Goal: Task Accomplishment & Management: Use online tool/utility

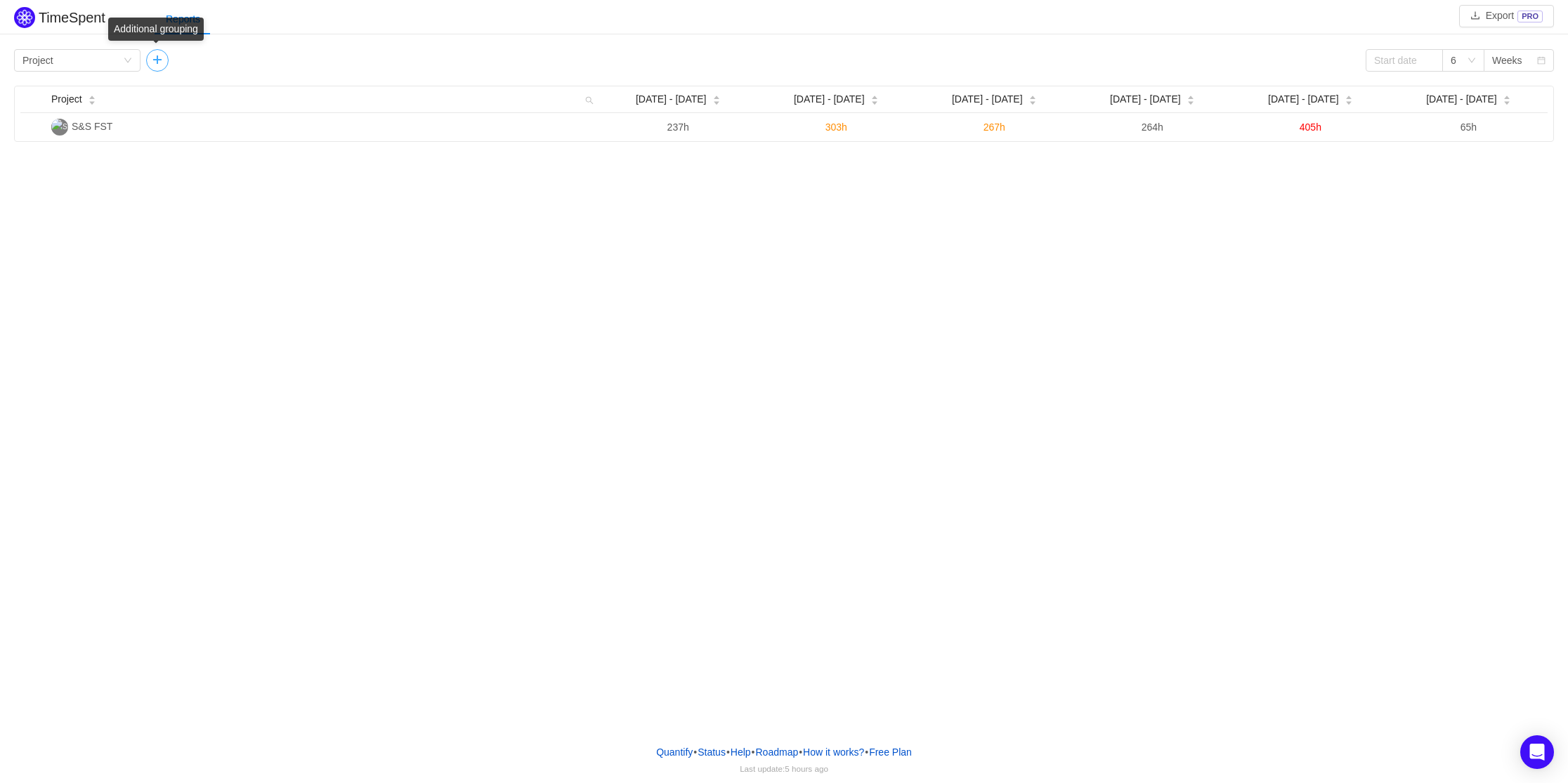
click at [161, 62] on button "button" at bounding box center [157, 60] width 23 height 23
click at [219, 62] on div "Group by Person" at bounding box center [204, 60] width 101 height 21
click at [228, 65] on div "Group by Person" at bounding box center [204, 60] width 101 height 21
click at [231, 68] on div "Group by Person" at bounding box center [204, 60] width 101 height 21
click at [311, 61] on button "button" at bounding box center [311, 60] width 23 height 23
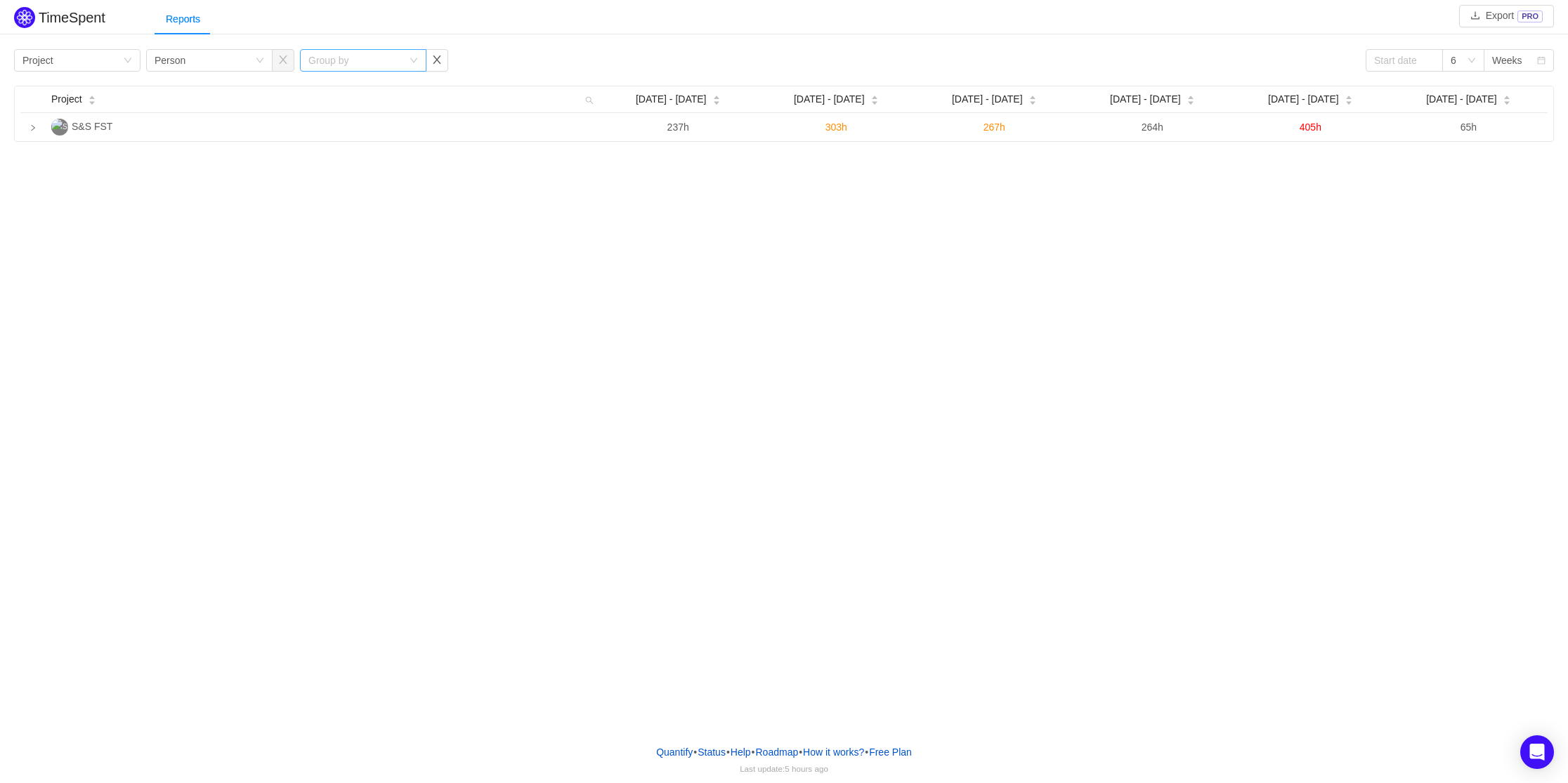
click at [394, 68] on div "Group by" at bounding box center [358, 60] width 101 height 21
click at [348, 86] on li "Issue" at bounding box center [363, 88] width 126 height 23
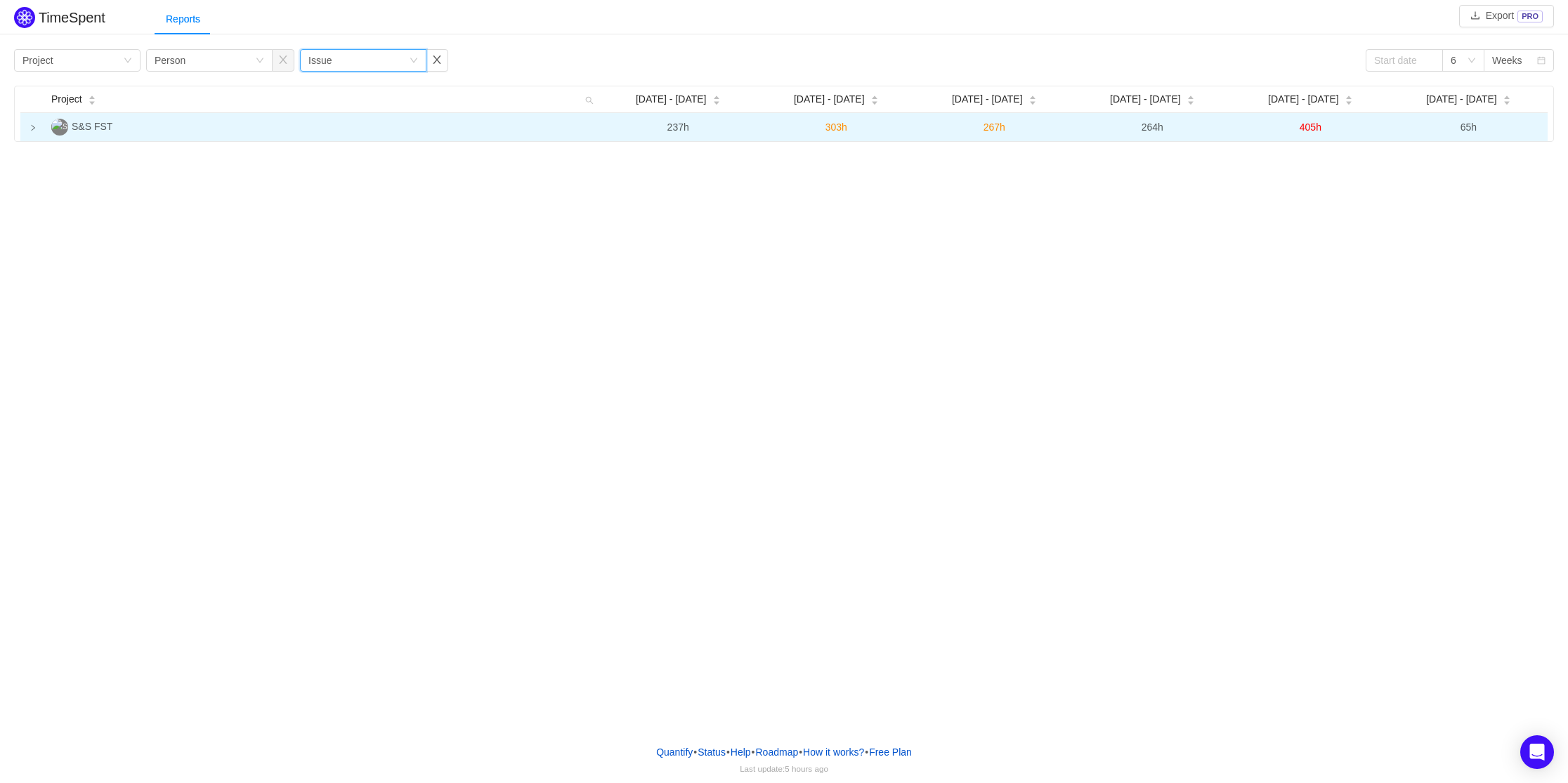
click at [29, 131] on td at bounding box center [33, 127] width 25 height 28
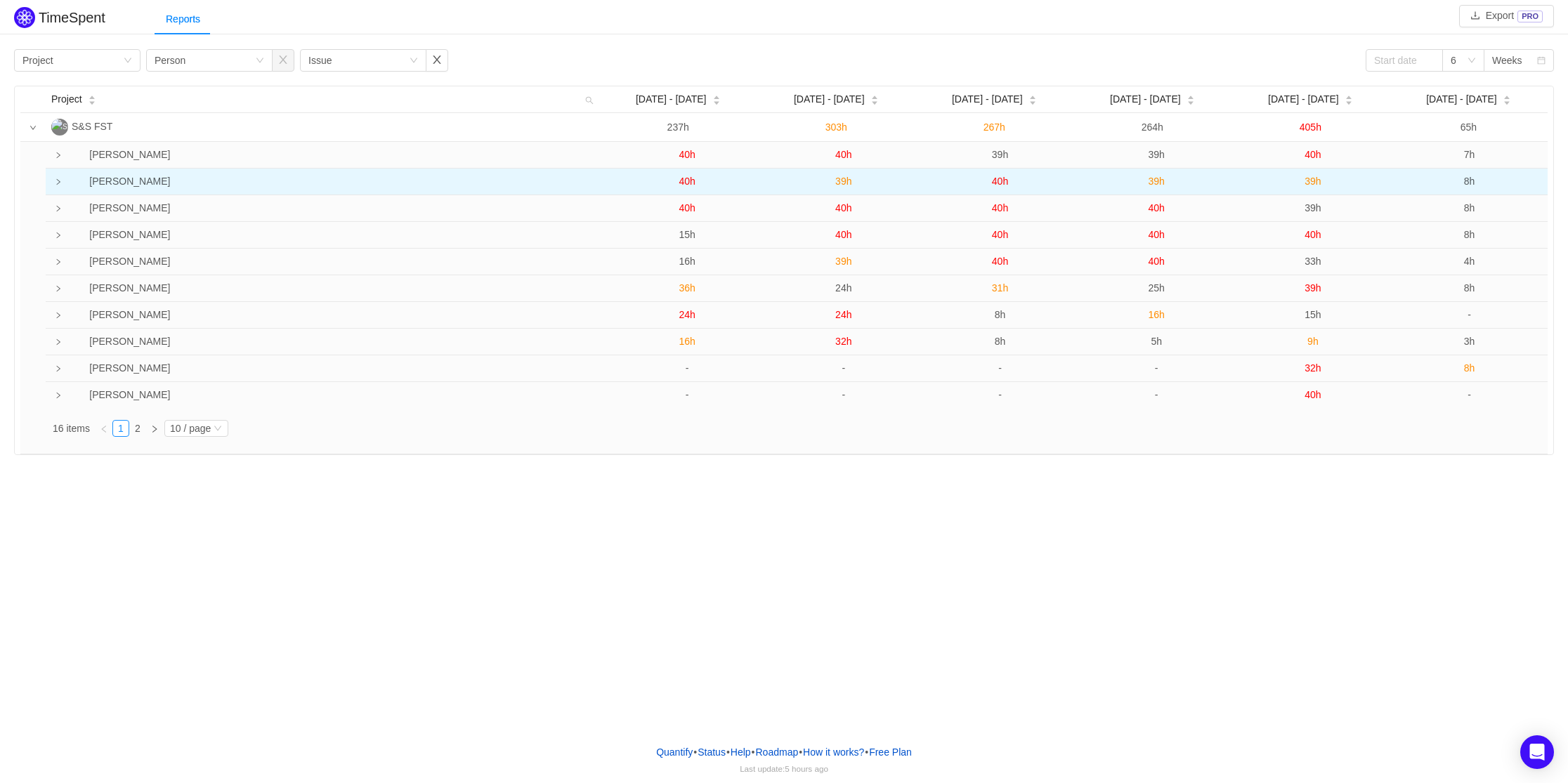
click at [58, 187] on td at bounding box center [54, 182] width 16 height 26
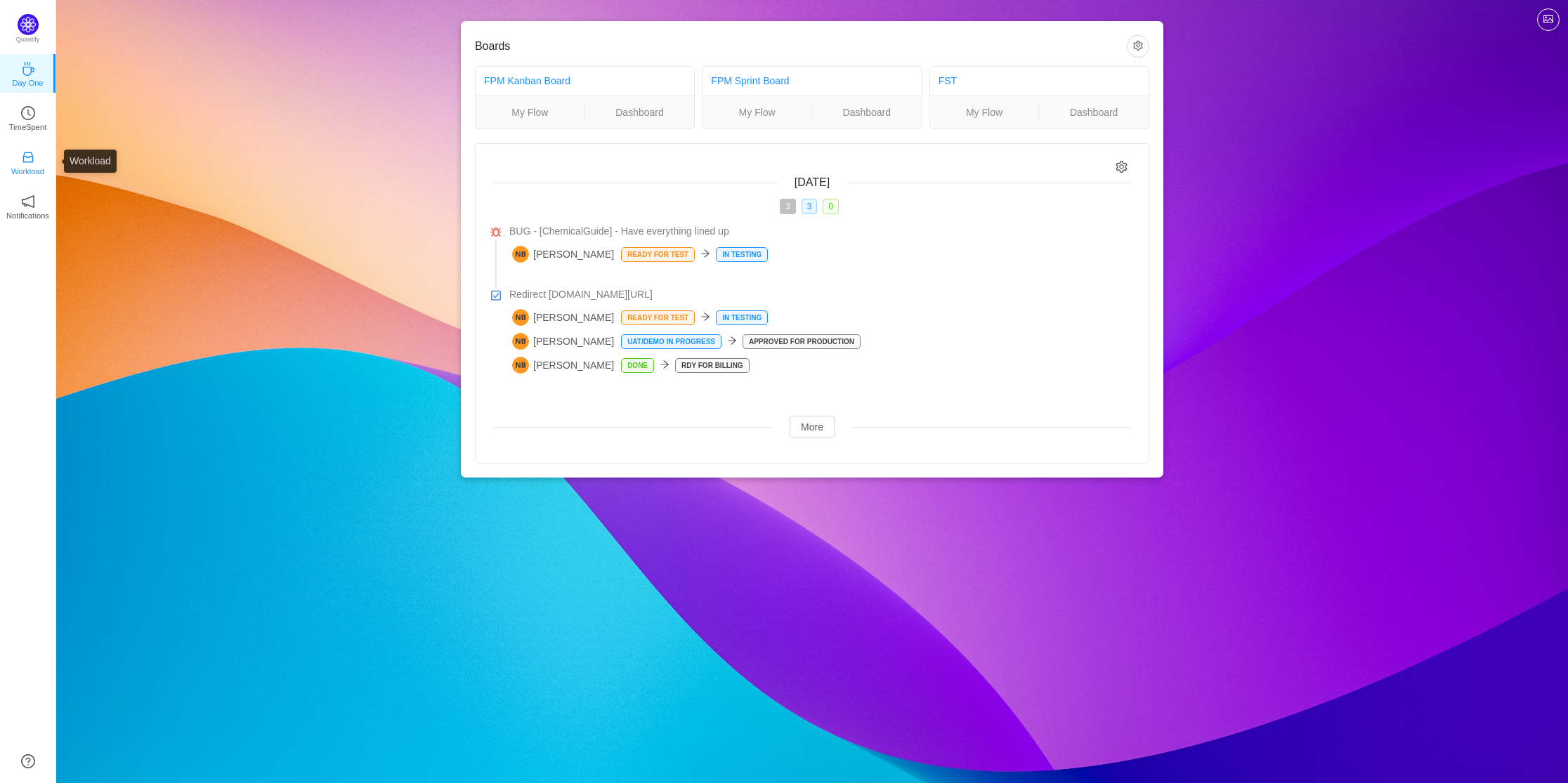
click at [34, 161] on icon "icon: inbox" at bounding box center [28, 157] width 14 height 14
